Goal: Find specific page/section

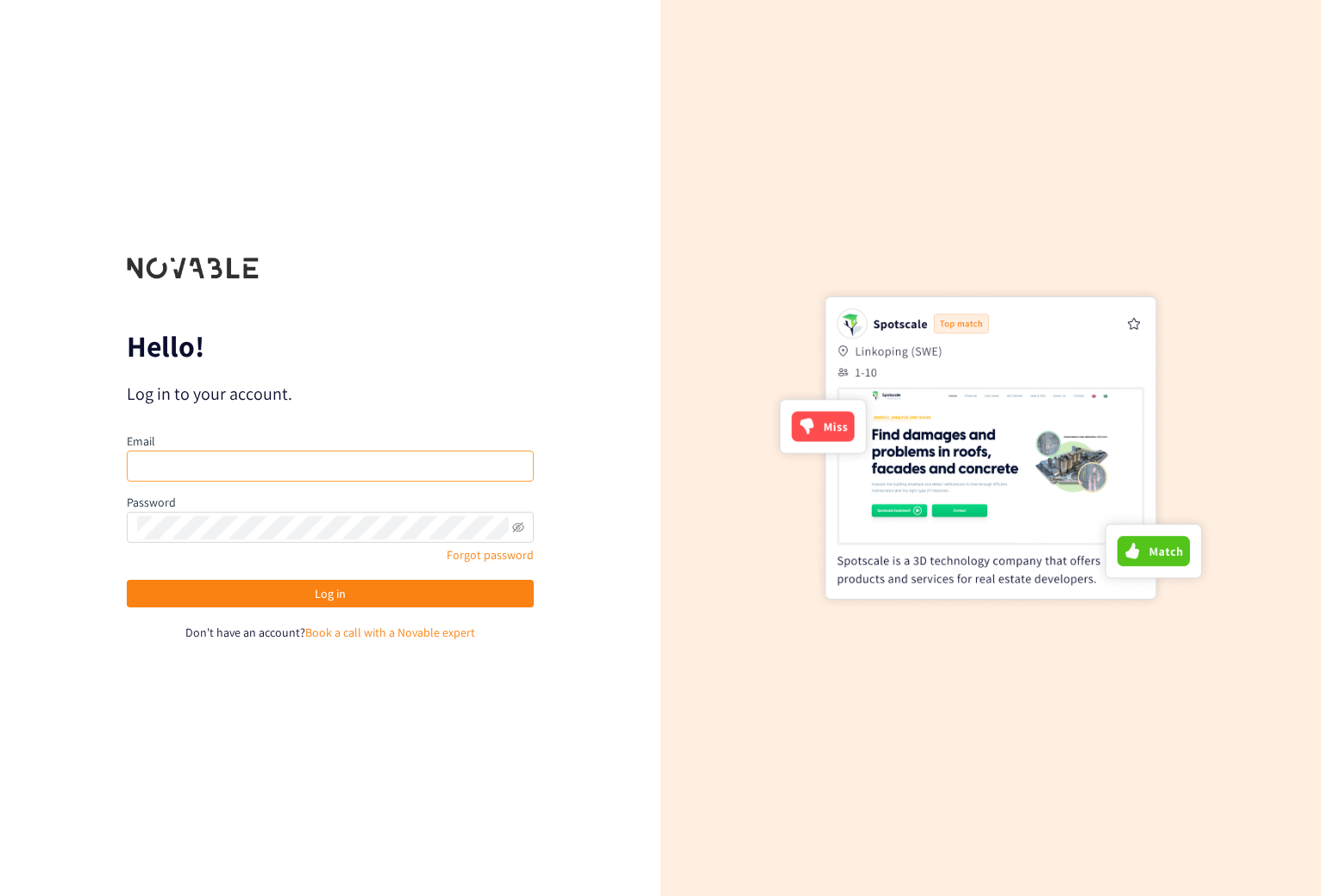
click at [230, 475] on input "email" at bounding box center [330, 467] width 407 height 31
click at [232, 468] on input "email" at bounding box center [330, 467] width 407 height 31
drag, startPoint x: 233, startPoint y: 465, endPoint x: 240, endPoint y: 451, distance: 15.7
click at [234, 461] on input "email" at bounding box center [330, 467] width 407 height 31
drag, startPoint x: 240, startPoint y: 451, endPoint x: 245, endPoint y: 439, distance: 13.0
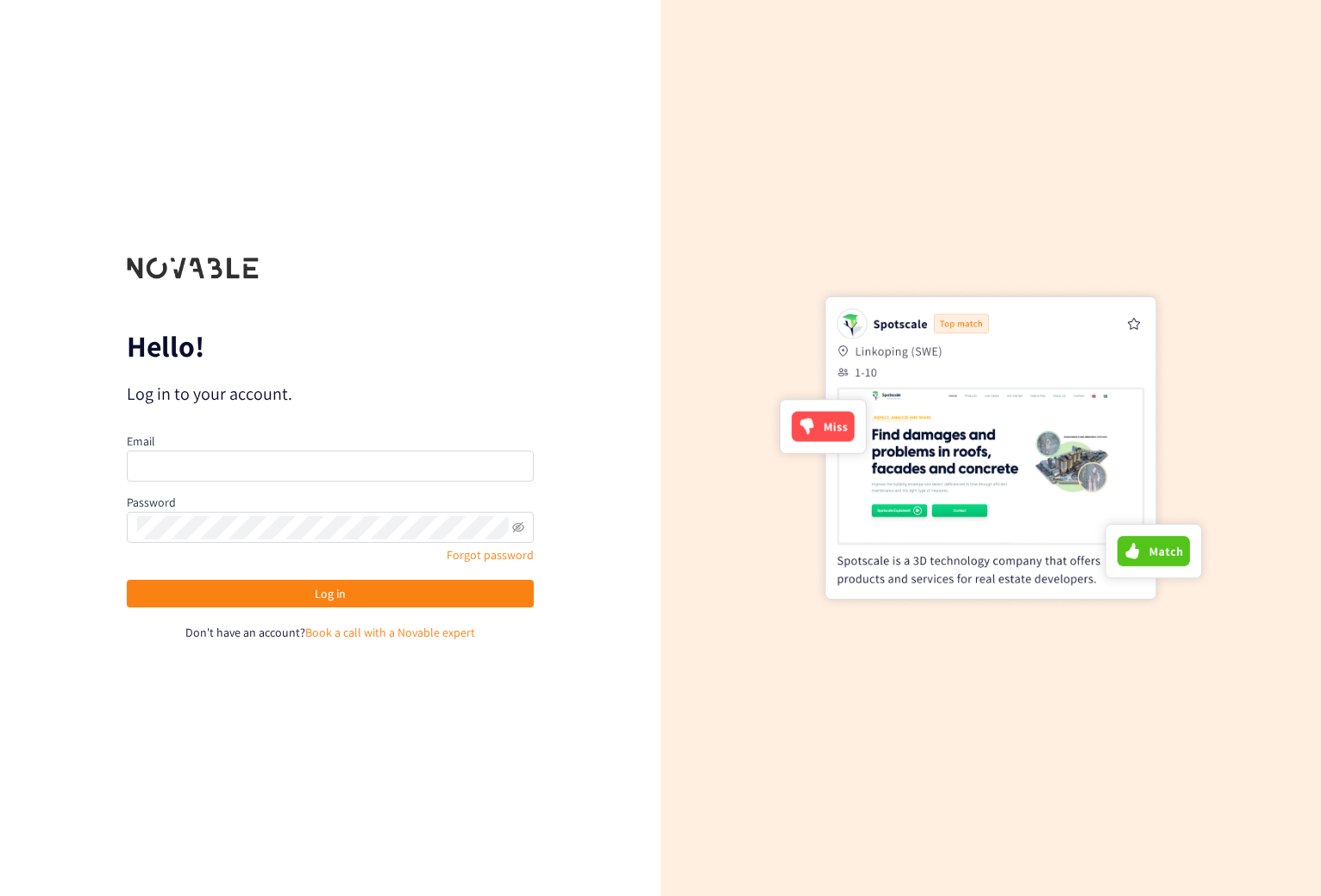
click at [242, 447] on div "Email" at bounding box center [330, 457] width 407 height 50
click at [246, 437] on div "Email" at bounding box center [330, 457] width 407 height 50
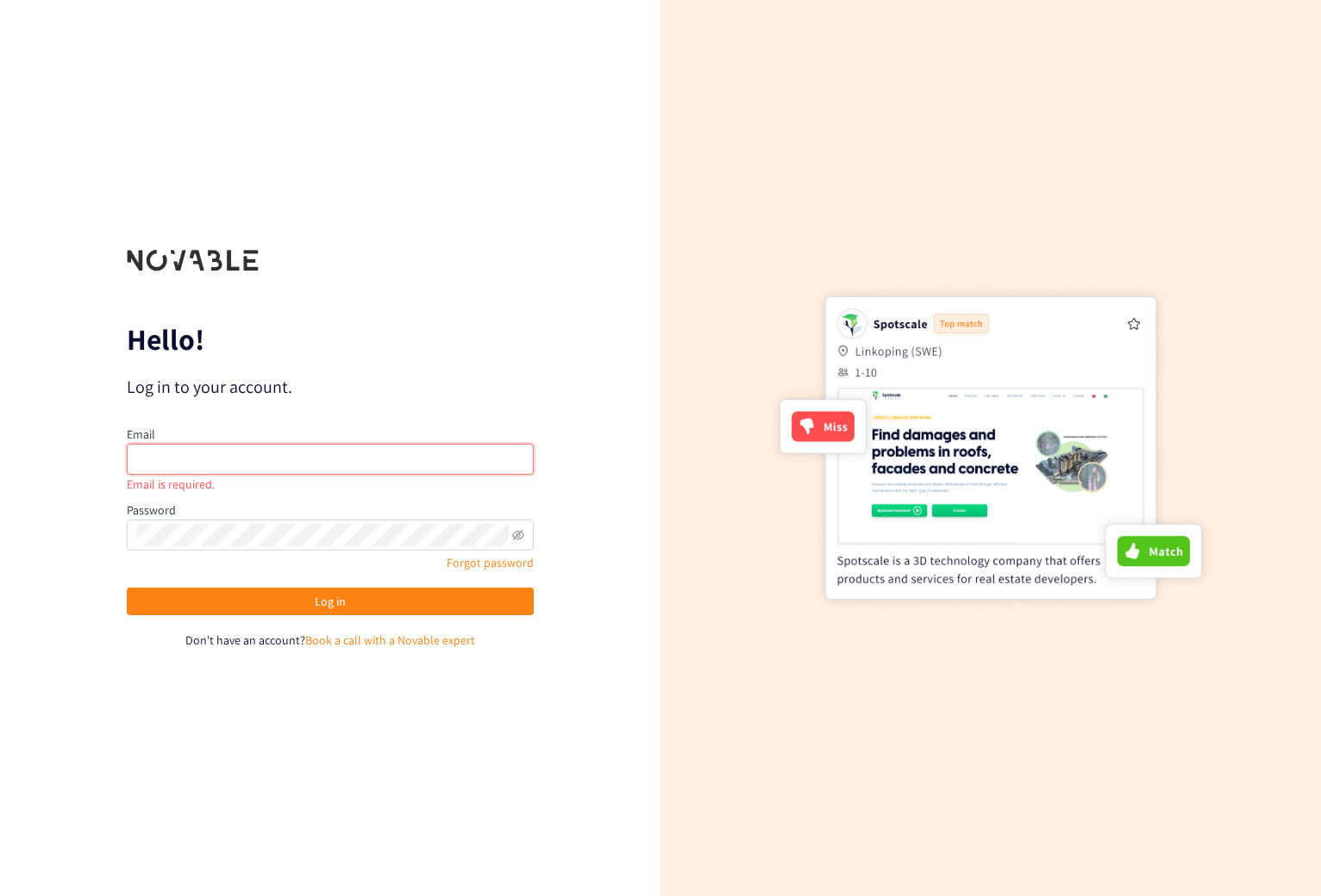
drag, startPoint x: 261, startPoint y: 455, endPoint x: 266, endPoint y: 462, distance: 8.6
click at [263, 459] on input "email" at bounding box center [330, 459] width 407 height 31
click at [266, 462] on input "email" at bounding box center [330, 459] width 407 height 31
click at [267, 460] on input "email" at bounding box center [330, 459] width 407 height 31
click at [271, 455] on input "email" at bounding box center [330, 459] width 407 height 31
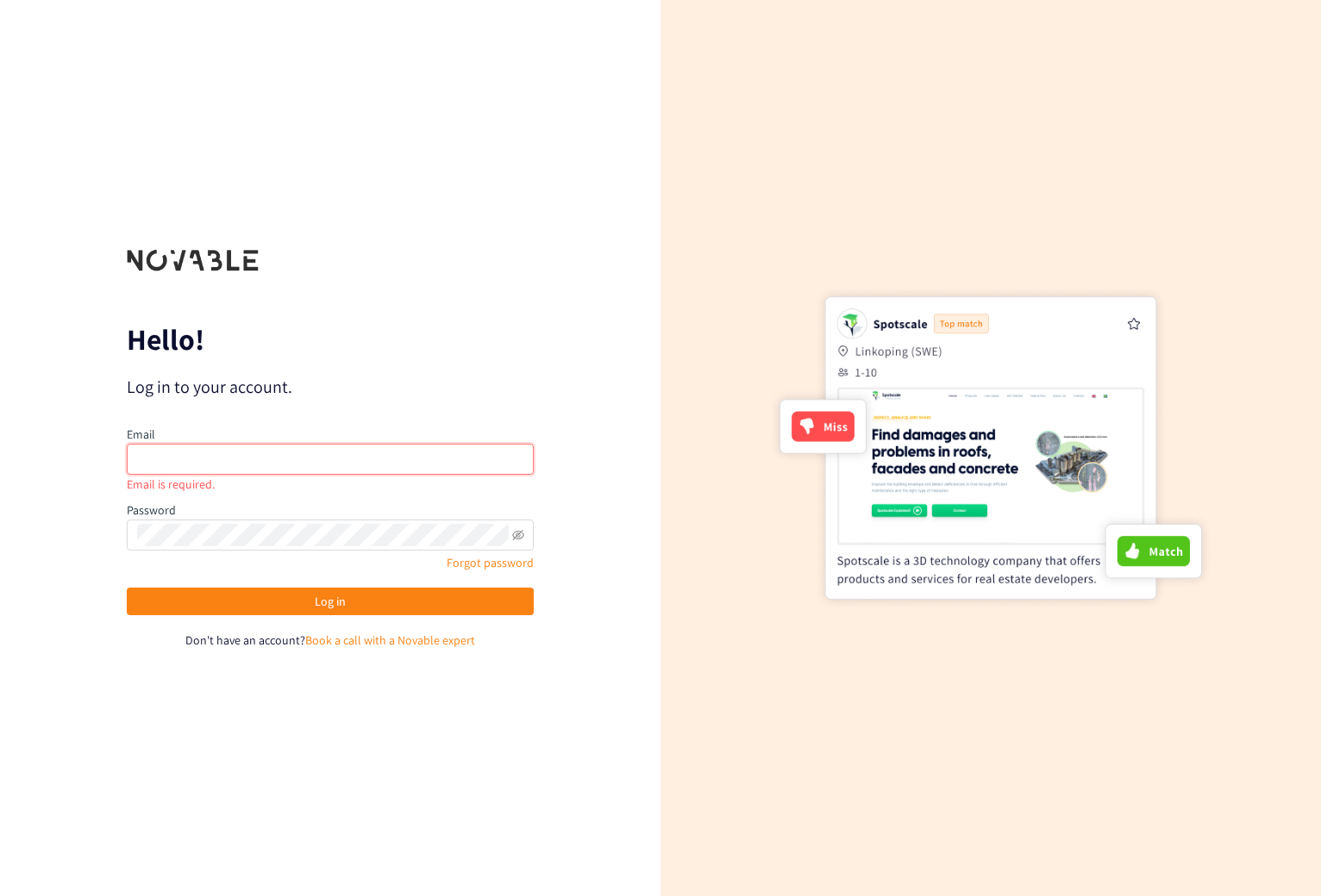
click at [271, 455] on input "email" at bounding box center [330, 459] width 407 height 31
click at [271, 453] on input "email" at bounding box center [330, 459] width 407 height 31
click at [273, 451] on input "email" at bounding box center [330, 459] width 407 height 31
click at [273, 449] on input "email" at bounding box center [330, 459] width 407 height 31
click at [275, 448] on input "email" at bounding box center [330, 459] width 407 height 31
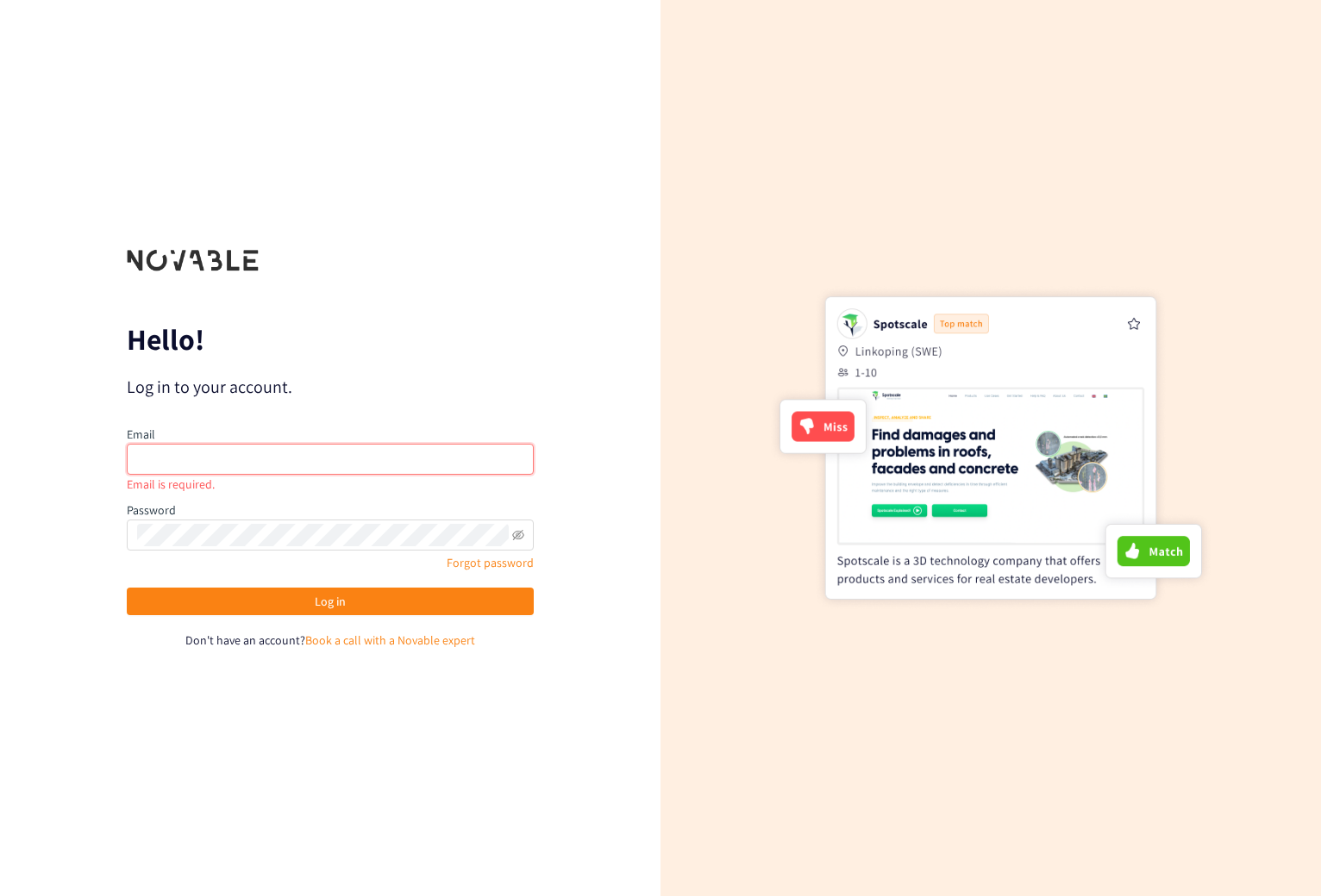
click at [276, 444] on input "email" at bounding box center [330, 459] width 407 height 31
click at [277, 440] on div "Email" at bounding box center [330, 449] width 407 height 50
click at [277, 438] on div "Email" at bounding box center [330, 449] width 407 height 50
click at [279, 438] on div "Email" at bounding box center [330, 449] width 407 height 50
click at [280, 437] on div "Email" at bounding box center [330, 449] width 407 height 50
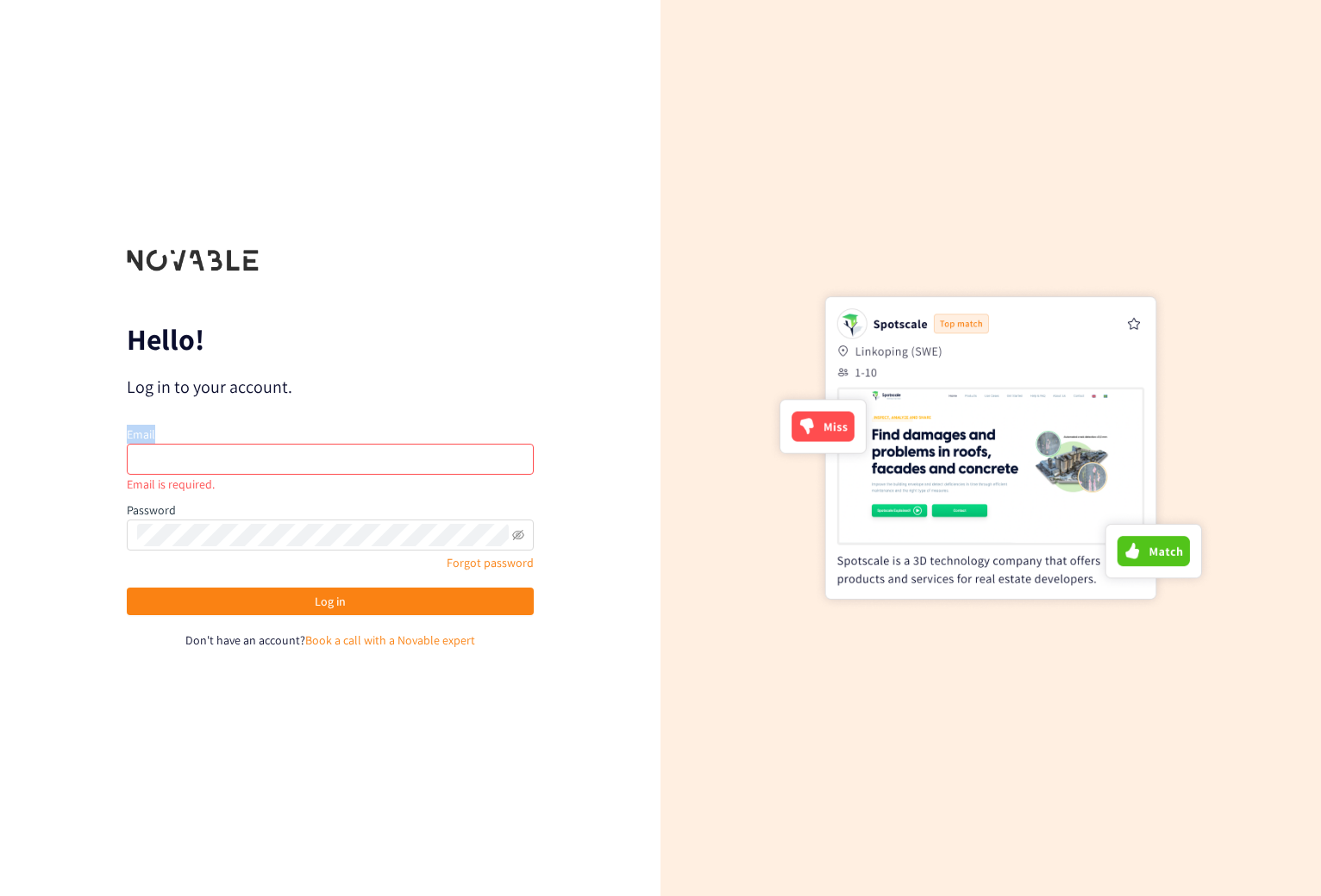
click at [280, 438] on div "Email" at bounding box center [330, 449] width 407 height 50
click at [253, 483] on div "Email is required." at bounding box center [330, 484] width 407 height 19
click at [253, 485] on div "Email is required." at bounding box center [330, 484] width 407 height 19
click at [261, 466] on input "email" at bounding box center [330, 459] width 407 height 31
drag, startPoint x: 265, startPoint y: 459, endPoint x: 270, endPoint y: 449, distance: 11.2
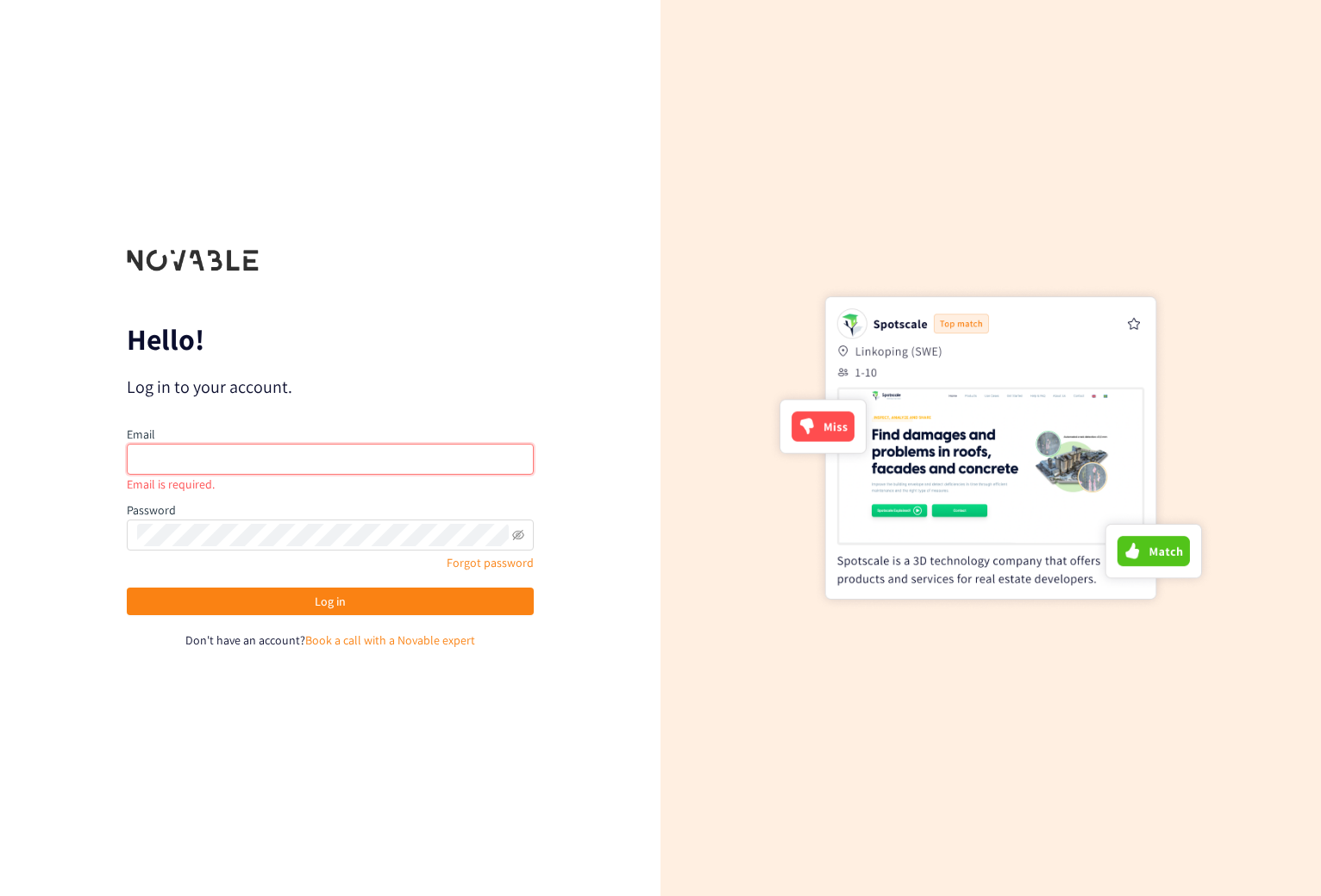
click at [265, 461] on input "email" at bounding box center [330, 459] width 407 height 31
click at [270, 448] on input "email" at bounding box center [330, 459] width 407 height 31
drag, startPoint x: 271, startPoint y: 448, endPoint x: 273, endPoint y: 435, distance: 13.2
click at [271, 444] on input "email" at bounding box center [330, 459] width 407 height 31
click at [273, 435] on div "Email" at bounding box center [330, 449] width 407 height 50
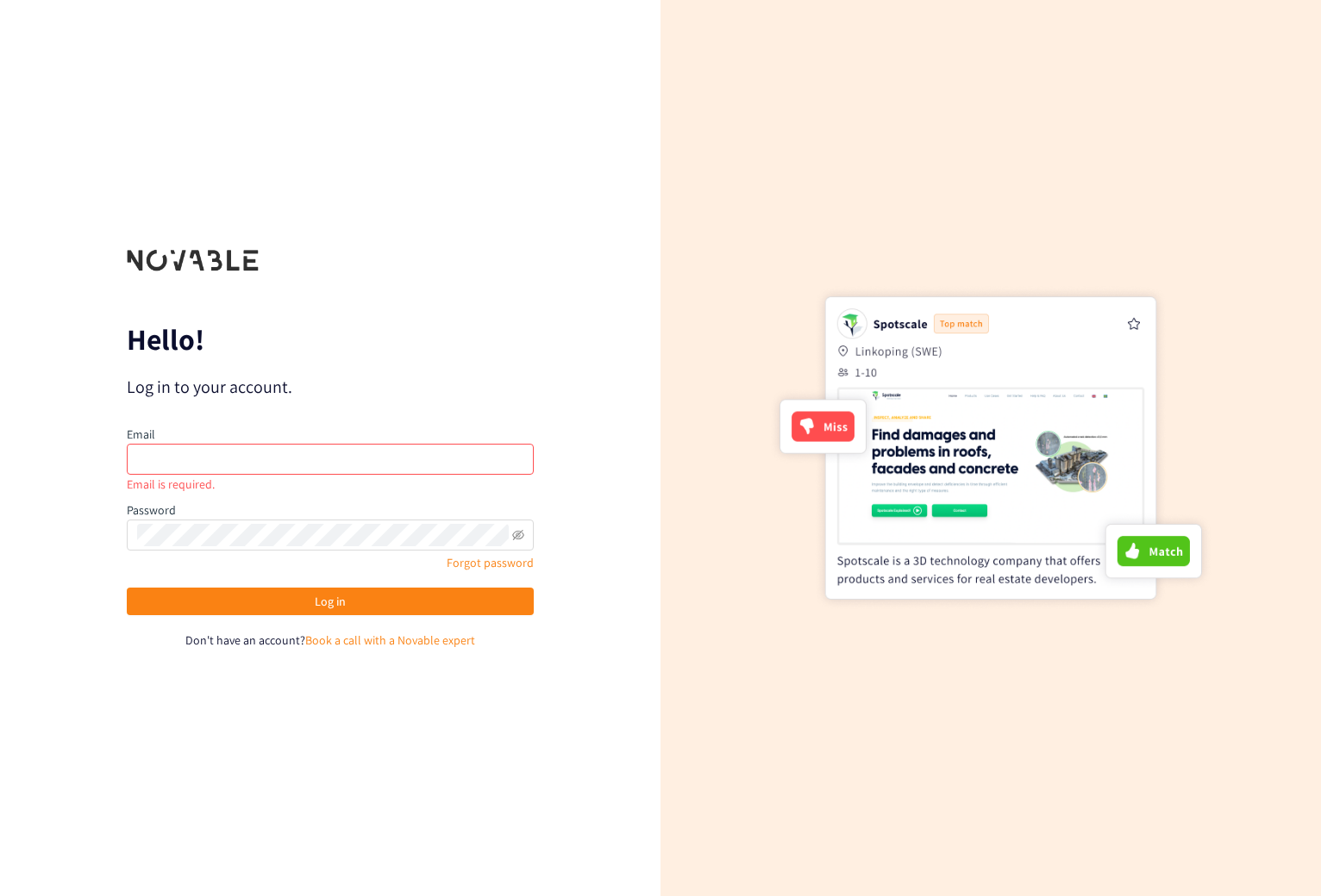
click at [274, 434] on div "Email" at bounding box center [330, 449] width 407 height 50
click at [273, 432] on div "Email" at bounding box center [330, 449] width 407 height 50
drag, startPoint x: 273, startPoint y: 432, endPoint x: 274, endPoint y: 410, distance: 22.0
click at [274, 410] on form "Hello! Log in to your account. Email Email is required. Password Forgot passwor…" at bounding box center [330, 448] width 407 height 403
drag, startPoint x: 274, startPoint y: 410, endPoint x: 277, endPoint y: 393, distance: 17.3
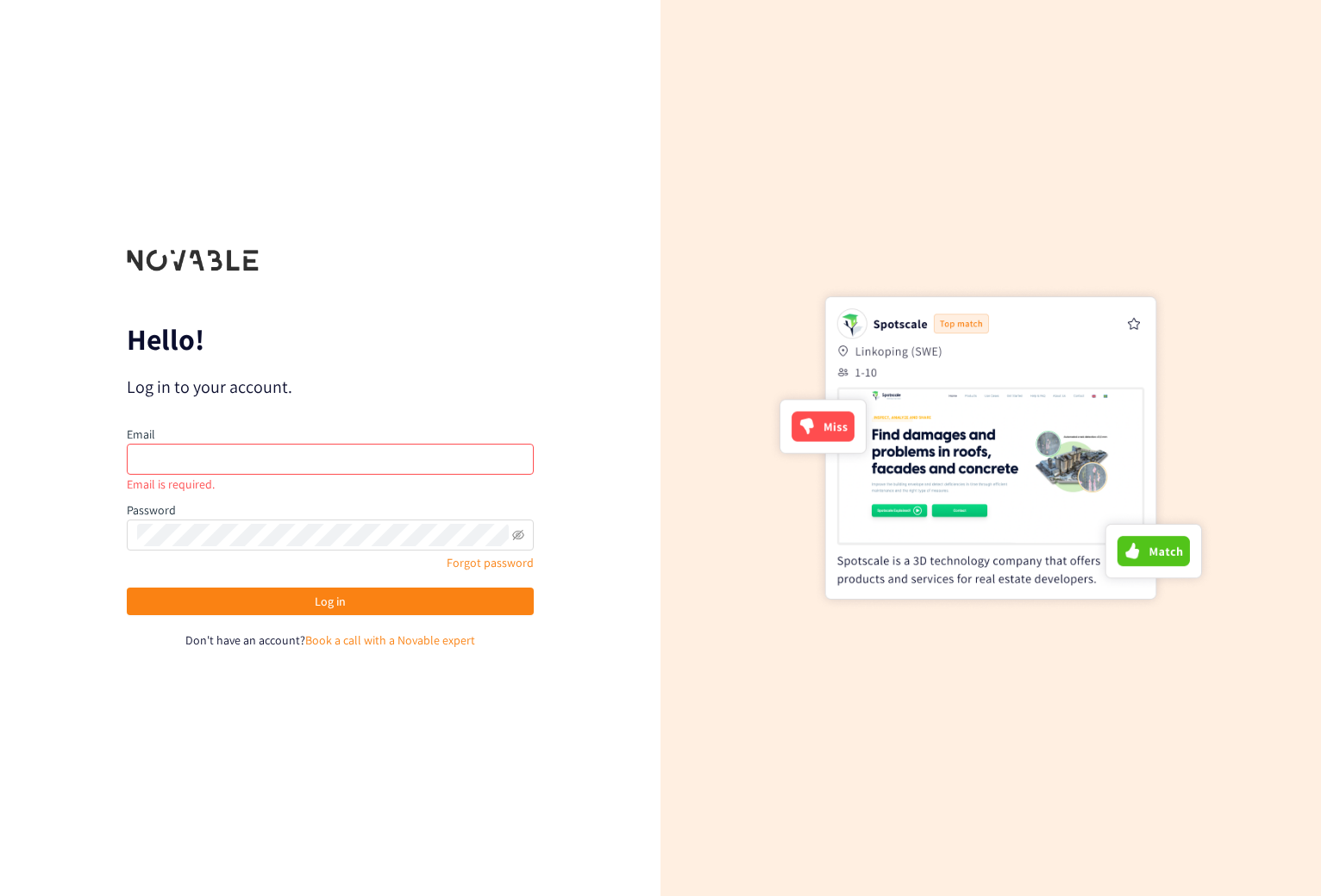
click at [274, 400] on form "Hello! Log in to your account. Email Email is required. Password Forgot passwor…" at bounding box center [330, 448] width 407 height 403
click at [277, 392] on p "Log in to your account." at bounding box center [330, 386] width 407 height 24
drag, startPoint x: 279, startPoint y: 386, endPoint x: 294, endPoint y: 417, distance: 34.4
click at [279, 386] on p "Log in to your account." at bounding box center [330, 386] width 407 height 24
click at [305, 435] on div "Email" at bounding box center [330, 449] width 407 height 50
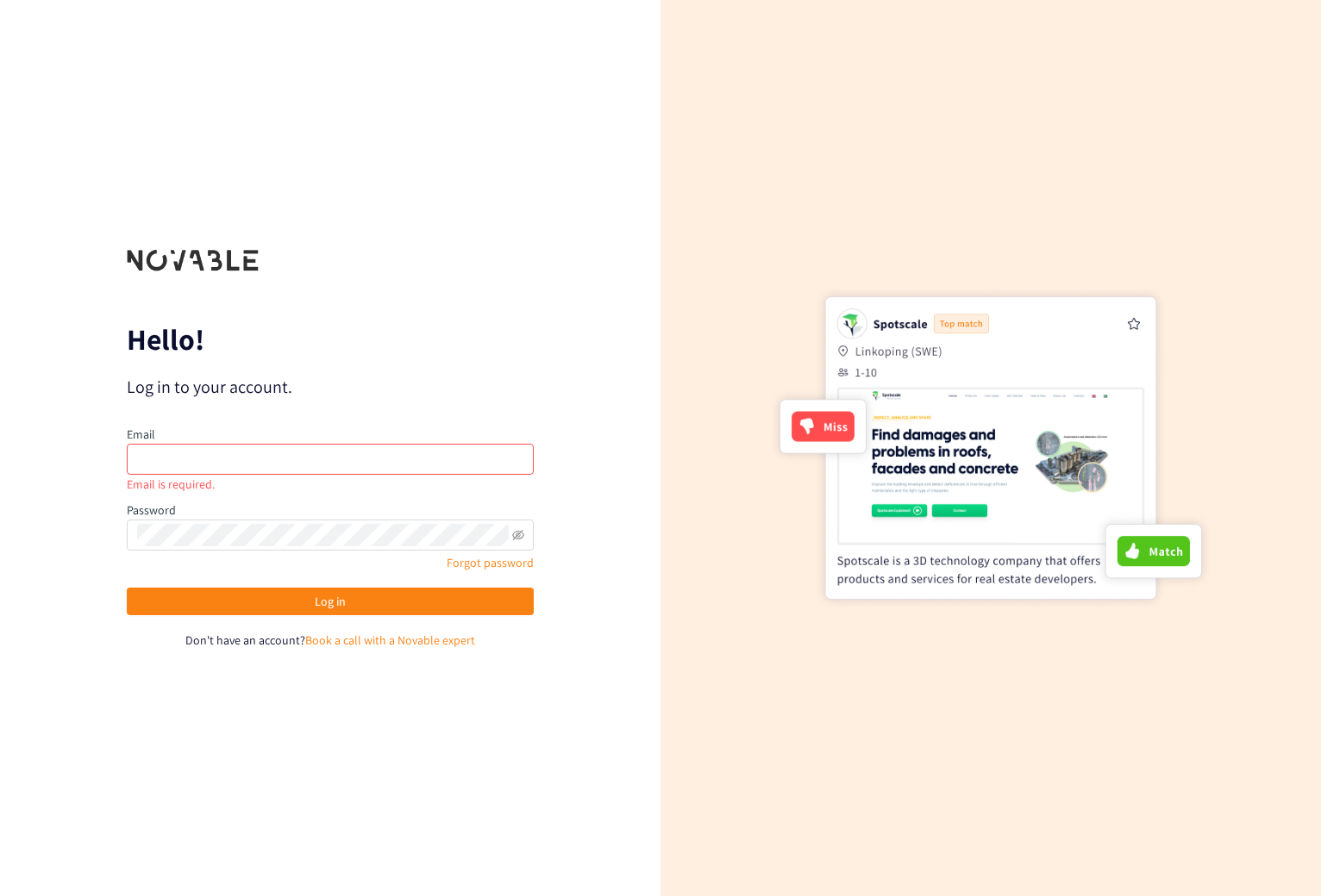
click at [308, 433] on div "Email" at bounding box center [330, 449] width 407 height 50
click at [308, 438] on div "Email" at bounding box center [330, 449] width 407 height 50
click at [321, 459] on input "email" at bounding box center [330, 459] width 407 height 31
click at [321, 468] on input "email" at bounding box center [330, 459] width 407 height 31
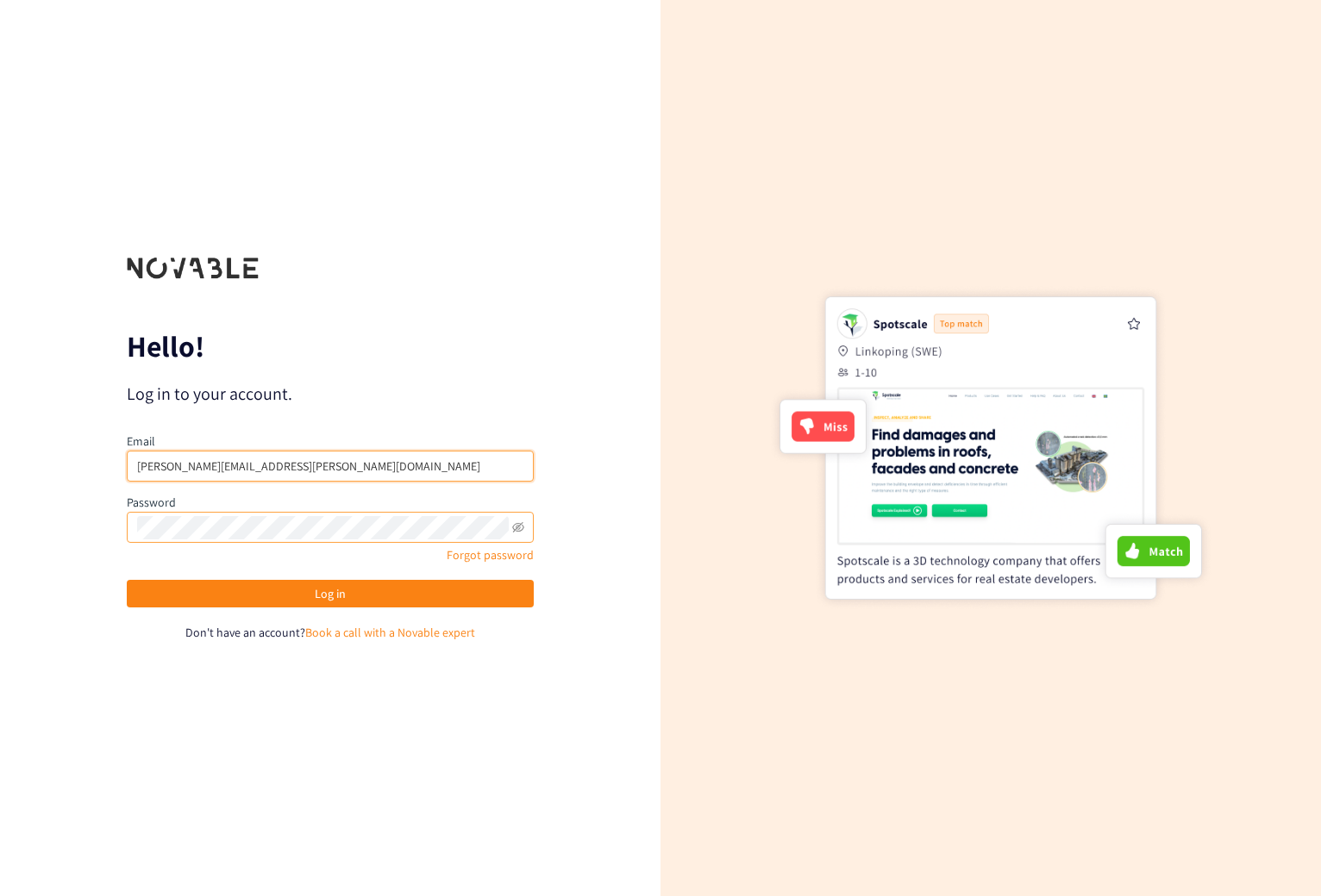
type input "[PERSON_NAME][EMAIL_ADDRESS][PERSON_NAME][DOMAIN_NAME]"
click at [516, 530] on icon "eye-invisible" at bounding box center [518, 527] width 12 height 12
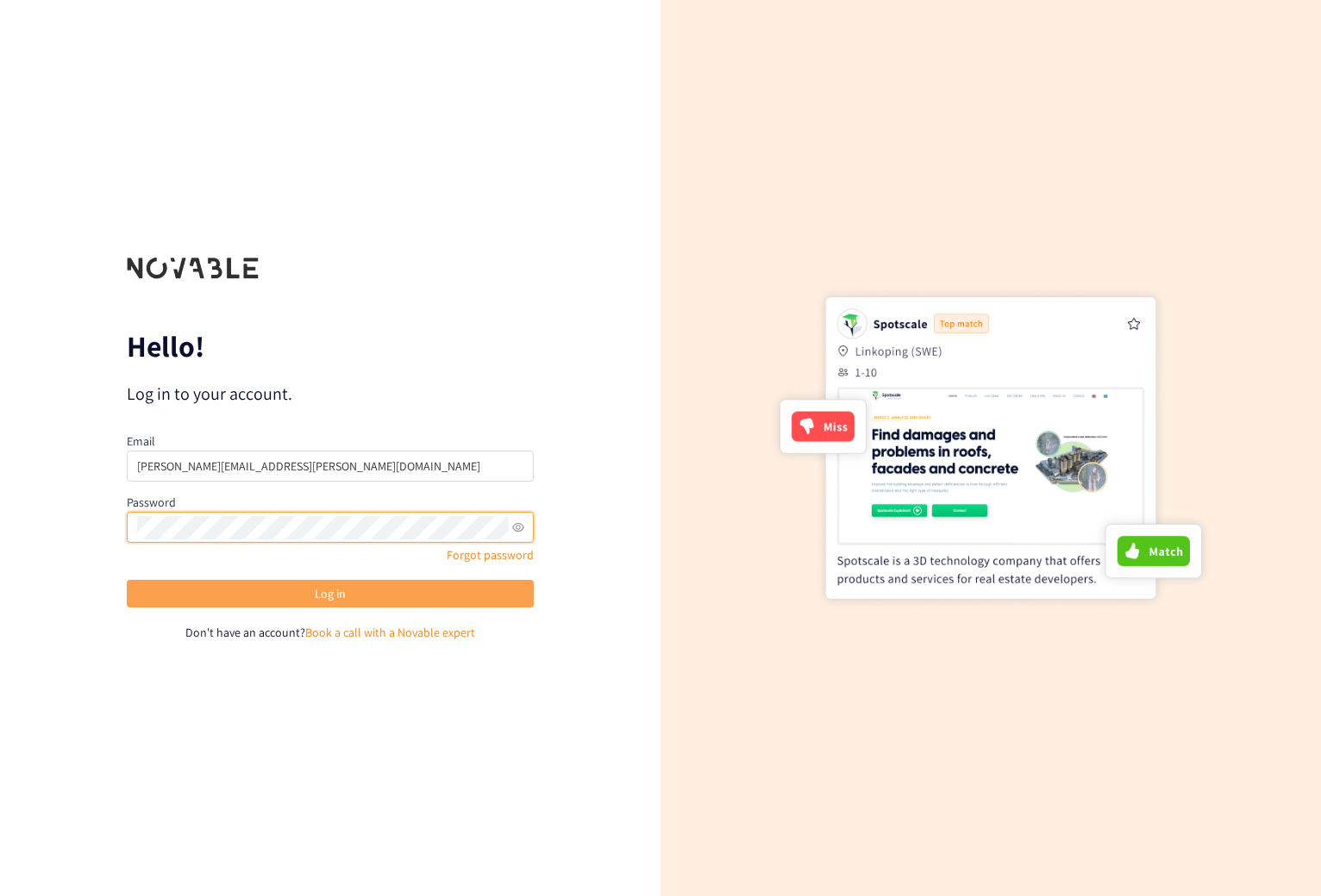
click at [408, 592] on button "Log in" at bounding box center [330, 593] width 407 height 27
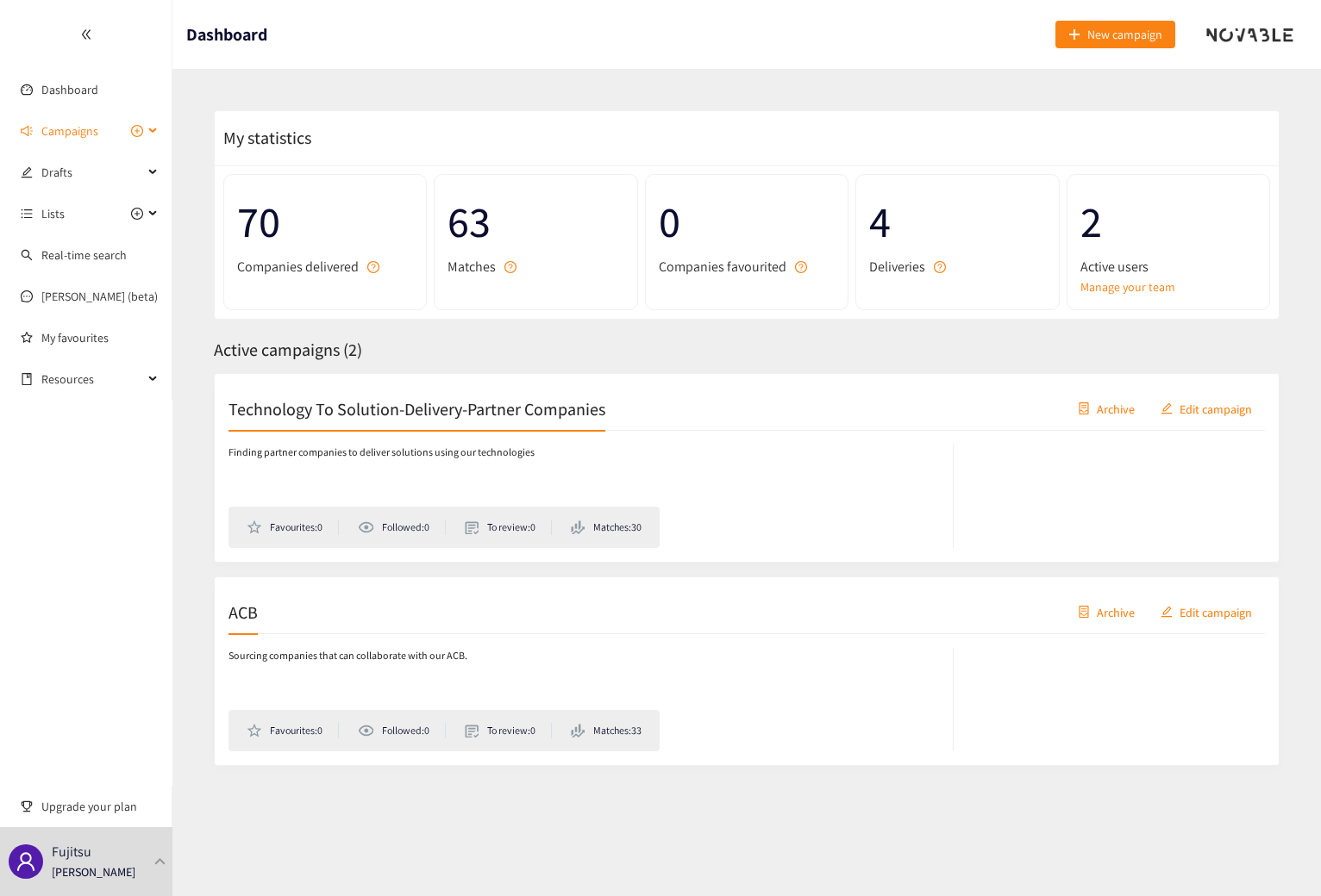
click at [150, 131] on div "Campaigns" at bounding box center [86, 131] width 172 height 35
click at [49, 221] on link "ACB" at bounding box center [51, 213] width 21 height 15
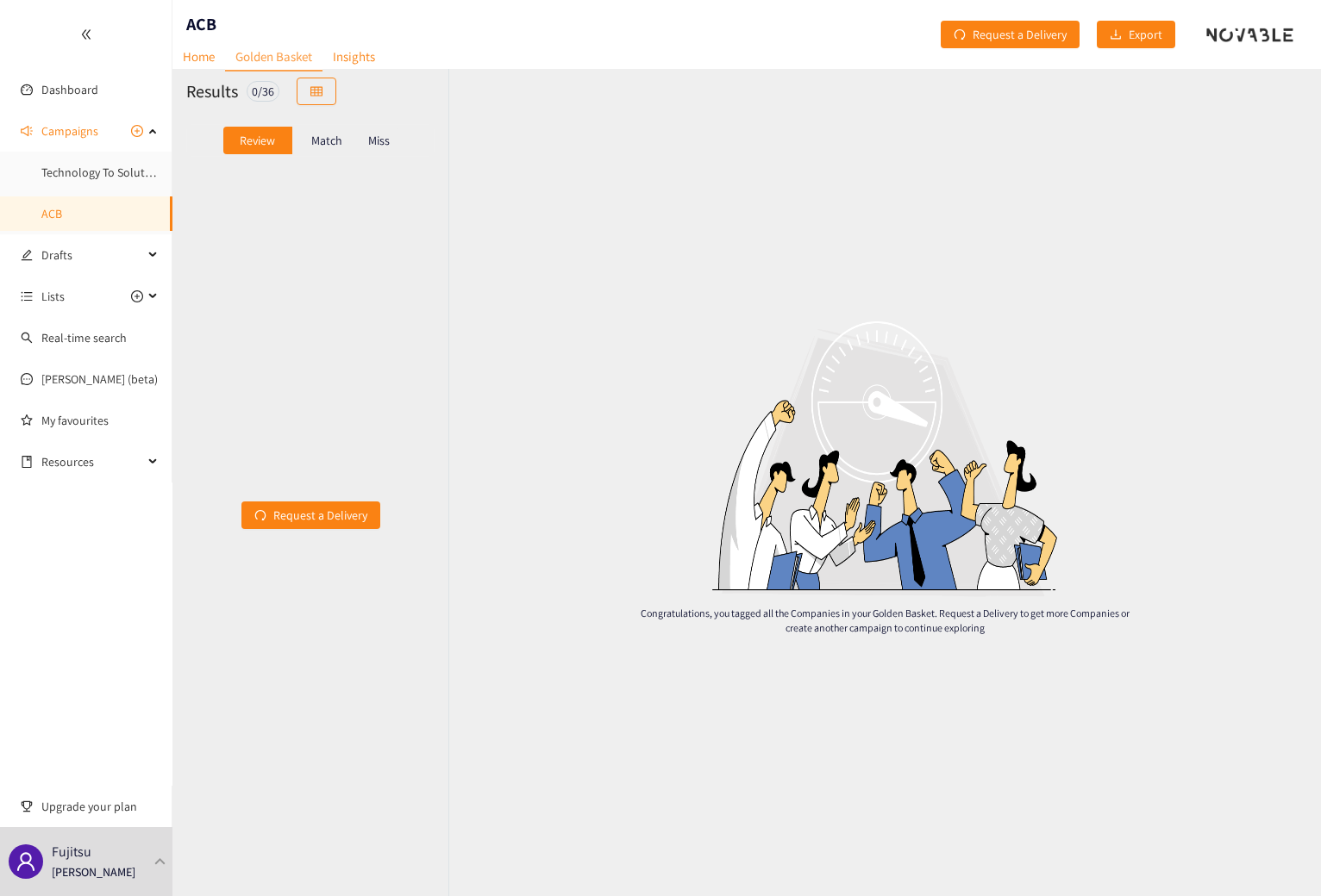
click at [323, 165] on div "Results 0 / 36 Review Match Miss Request a Delivery" at bounding box center [310, 483] width 276 height 828
click at [321, 139] on p "Match" at bounding box center [326, 140] width 31 height 14
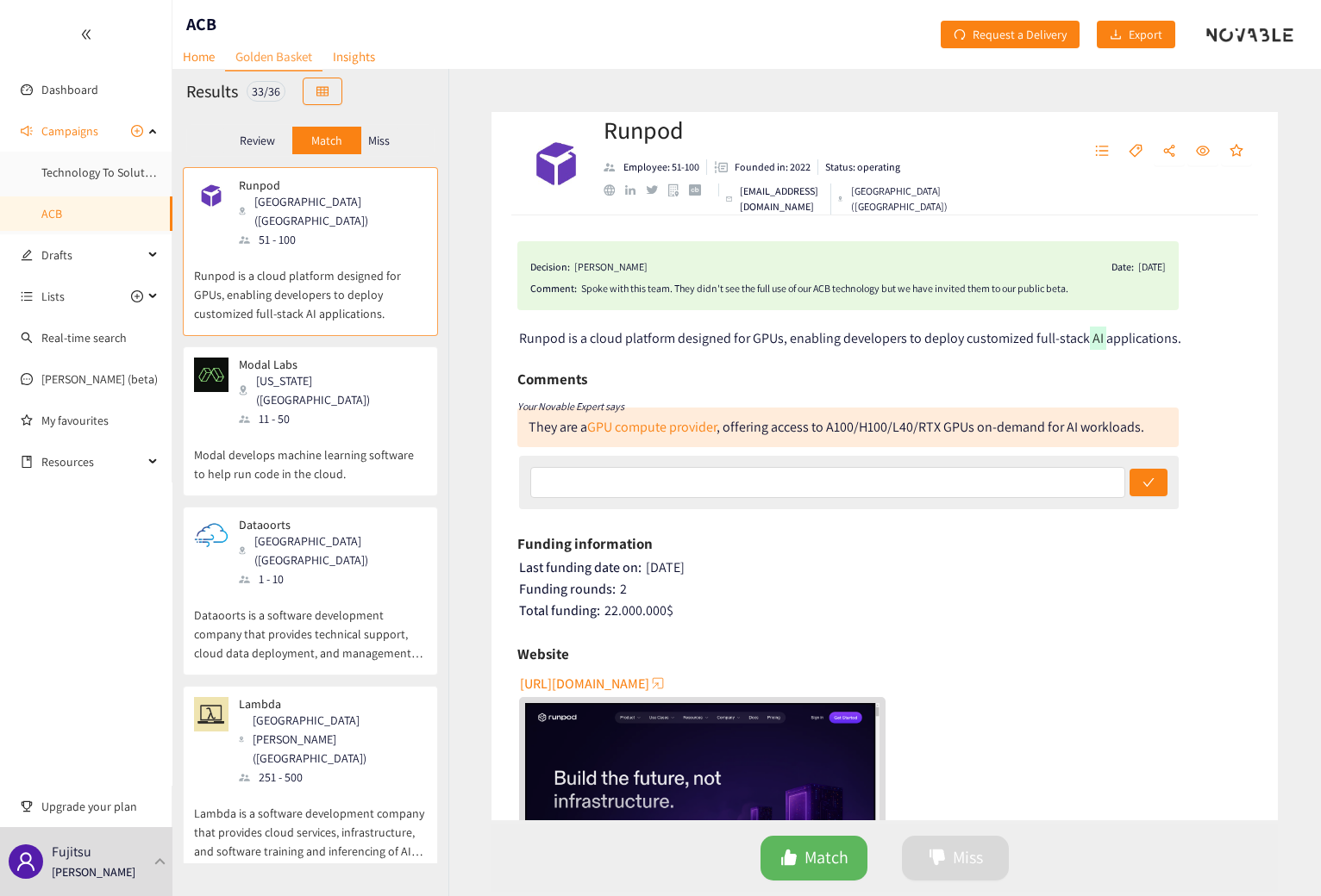
click at [473, 333] on div "Runpod Employee: 51-100 Founded in: 2022 Status: operating [EMAIL_ADDRESS][DOMA…" at bounding box center [884, 483] width 872 height 828
